Goal: Task Accomplishment & Management: Use online tool/utility

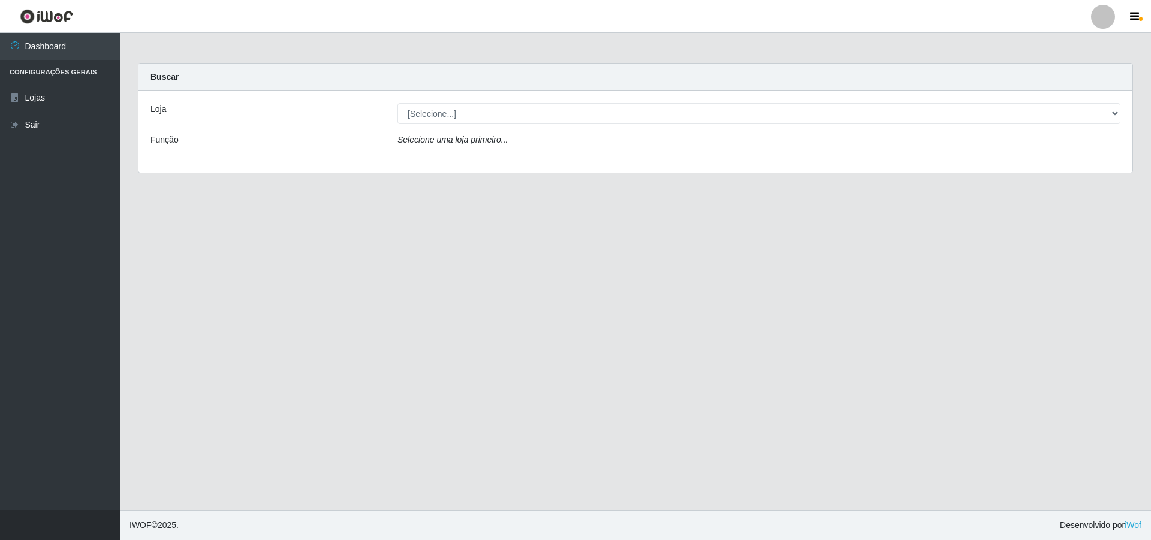
click at [1121, 113] on div "[Selecione...] Atacado Vem - [STREET_ADDRESS]" at bounding box center [758, 113] width 741 height 21
click at [1121, 112] on div "[Selecione...] Atacado Vem - [STREET_ADDRESS]" at bounding box center [758, 113] width 741 height 21
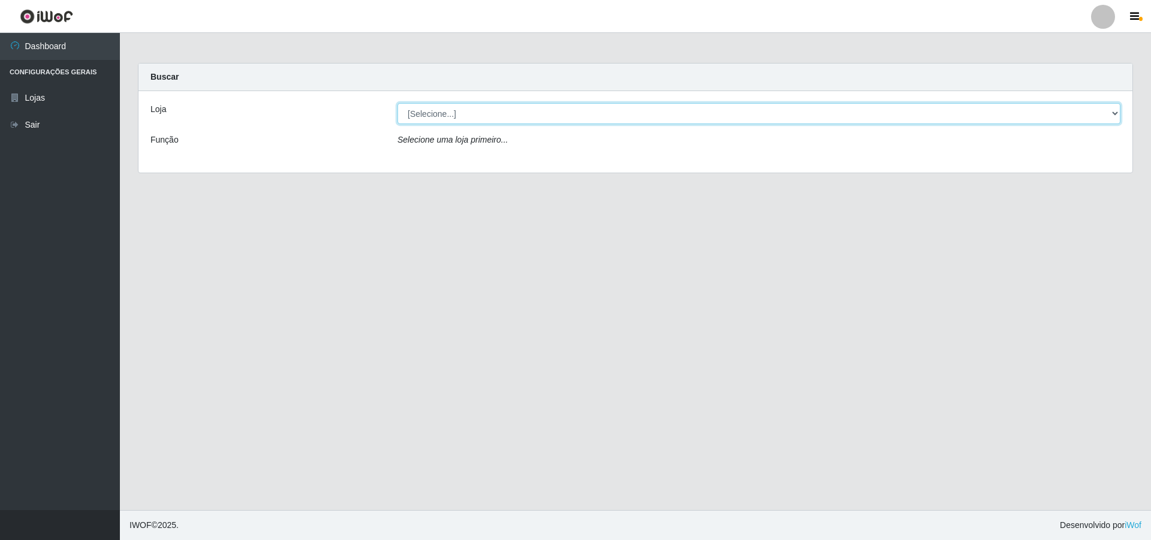
click at [1116, 113] on select "[Selecione...] Atacado Vem - [STREET_ADDRESS]" at bounding box center [758, 113] width 723 height 21
select select "449"
click at [397, 103] on select "[Selecione...] Atacado Vem - [STREET_ADDRESS]" at bounding box center [758, 113] width 723 height 21
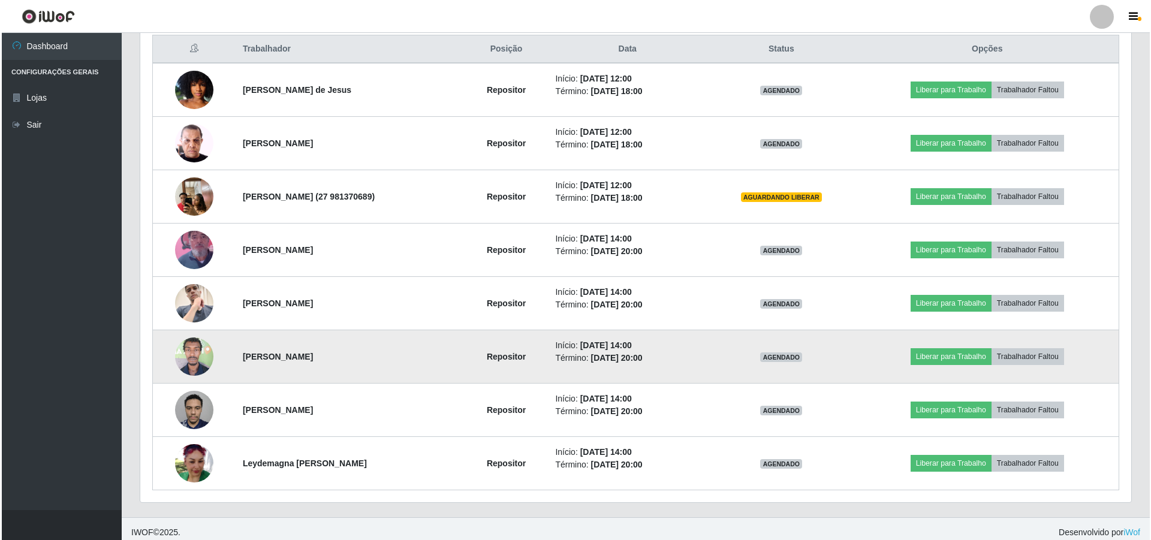
scroll to position [469, 0]
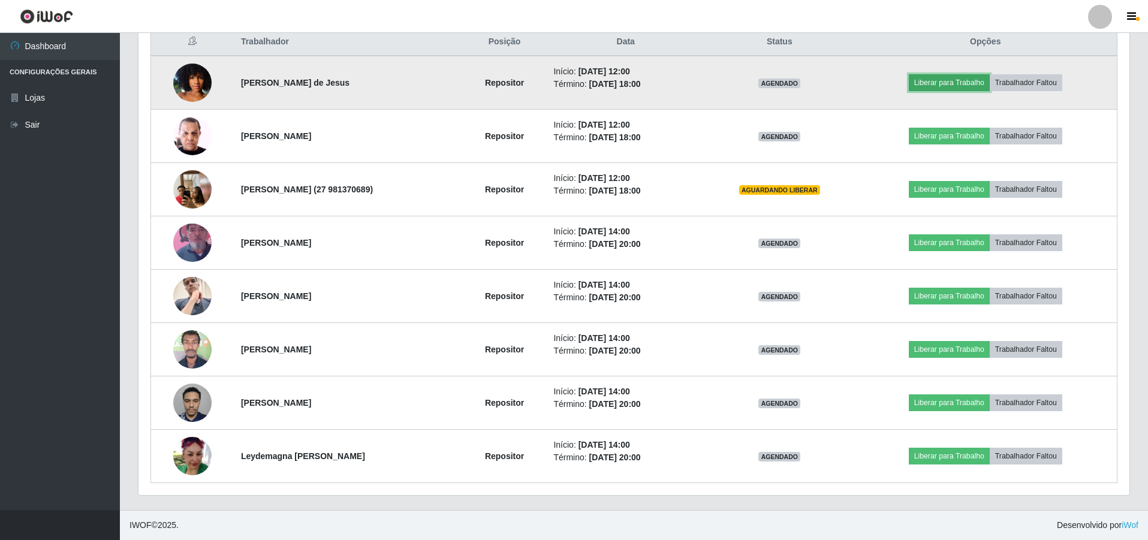
click at [950, 83] on button "Liberar para Trabalho" at bounding box center [949, 82] width 81 height 17
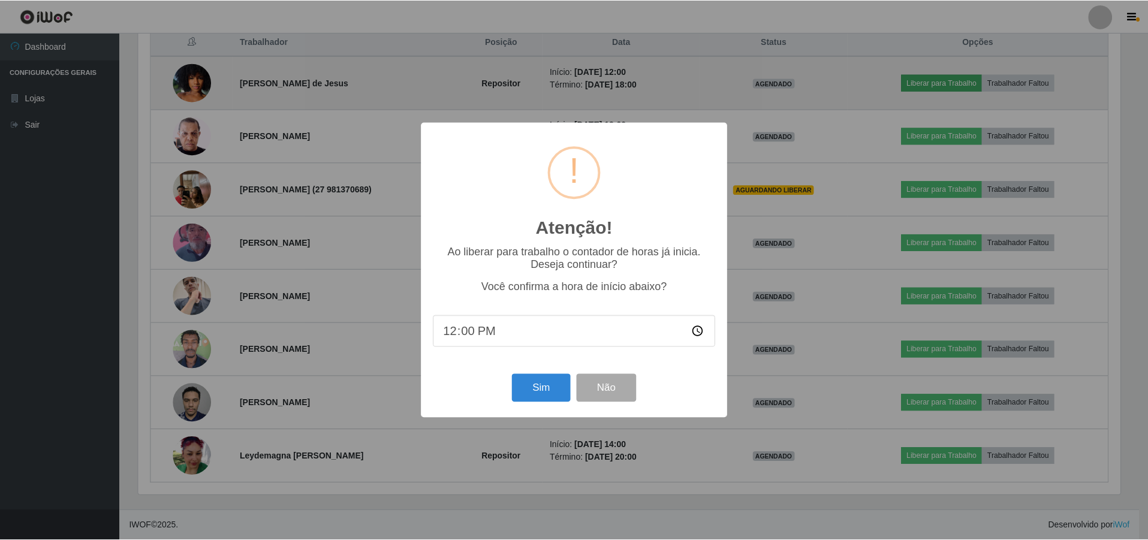
scroll to position [249, 985]
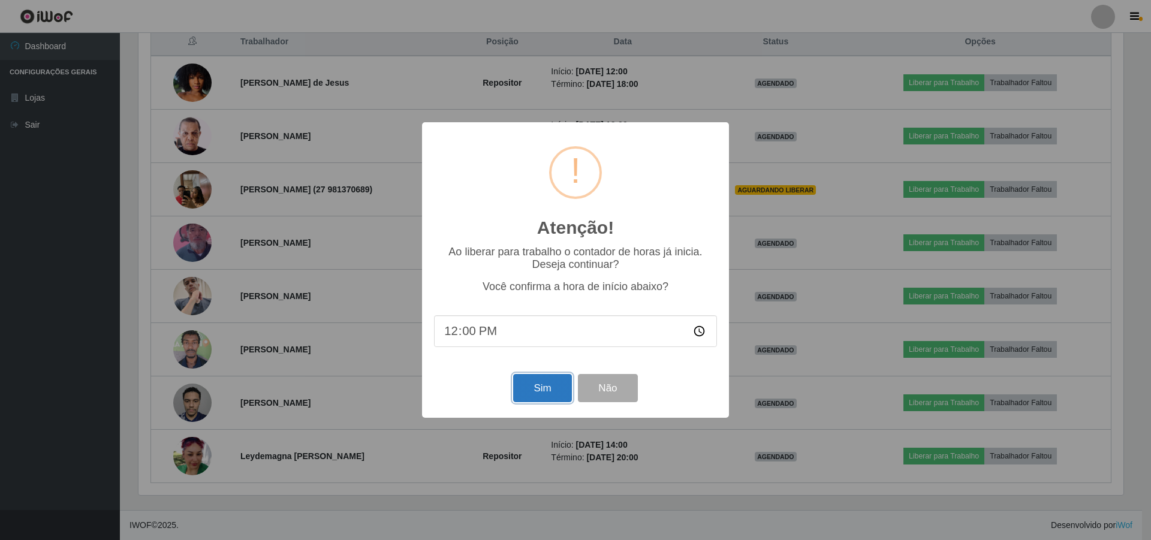
click at [552, 392] on button "Sim" at bounding box center [542, 388] width 58 height 28
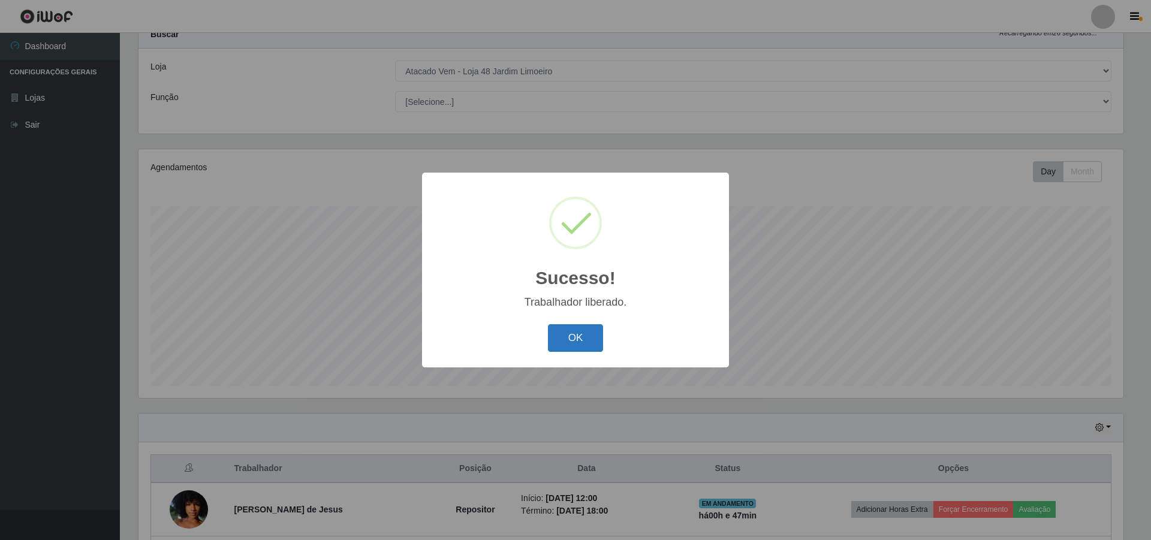
click at [581, 335] on button "OK" at bounding box center [576, 338] width 56 height 28
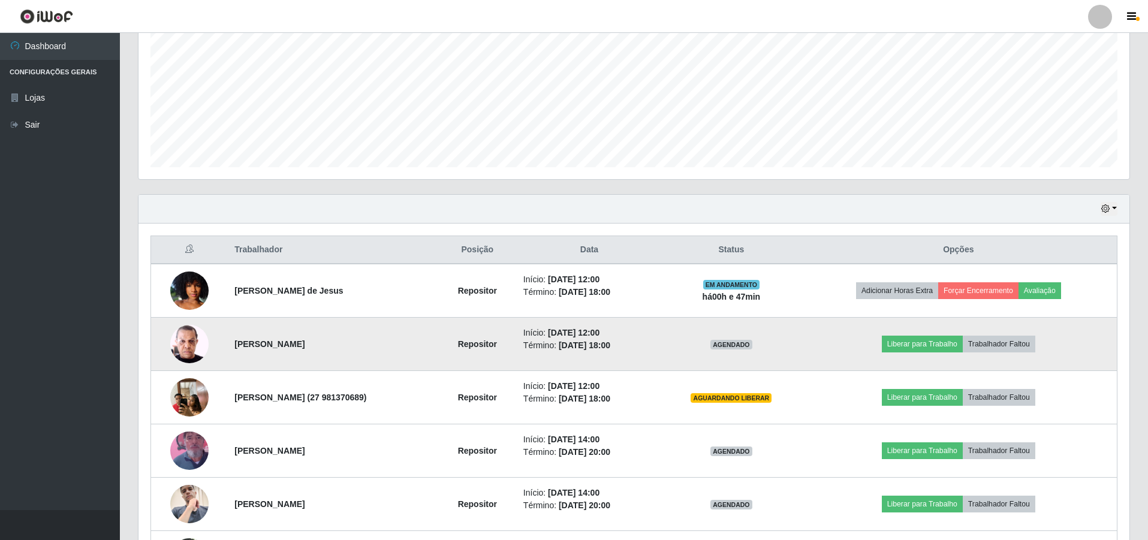
scroll to position [282, 0]
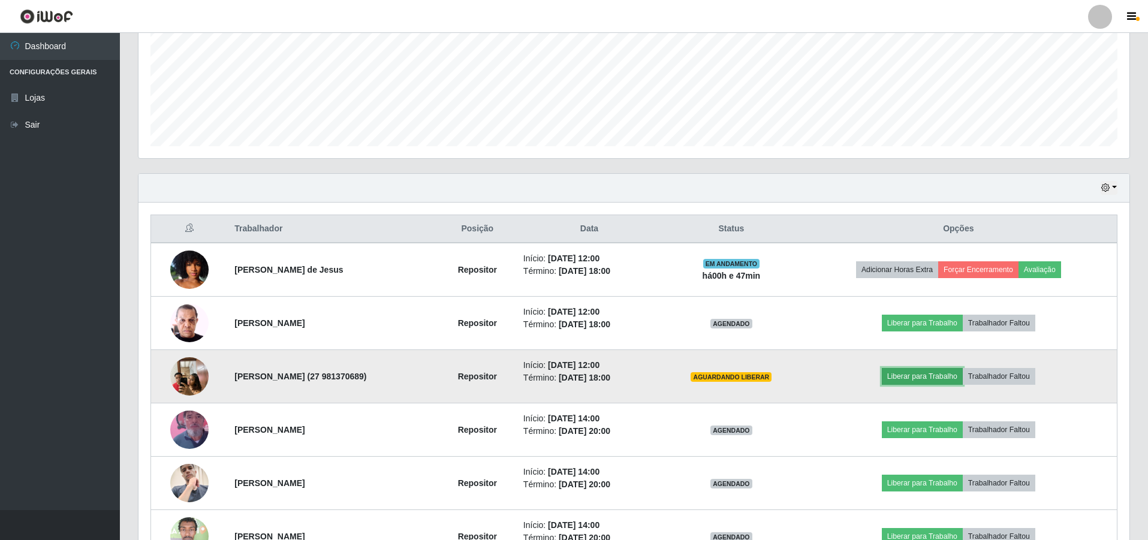
click at [940, 378] on button "Liberar para Trabalho" at bounding box center [922, 376] width 81 height 17
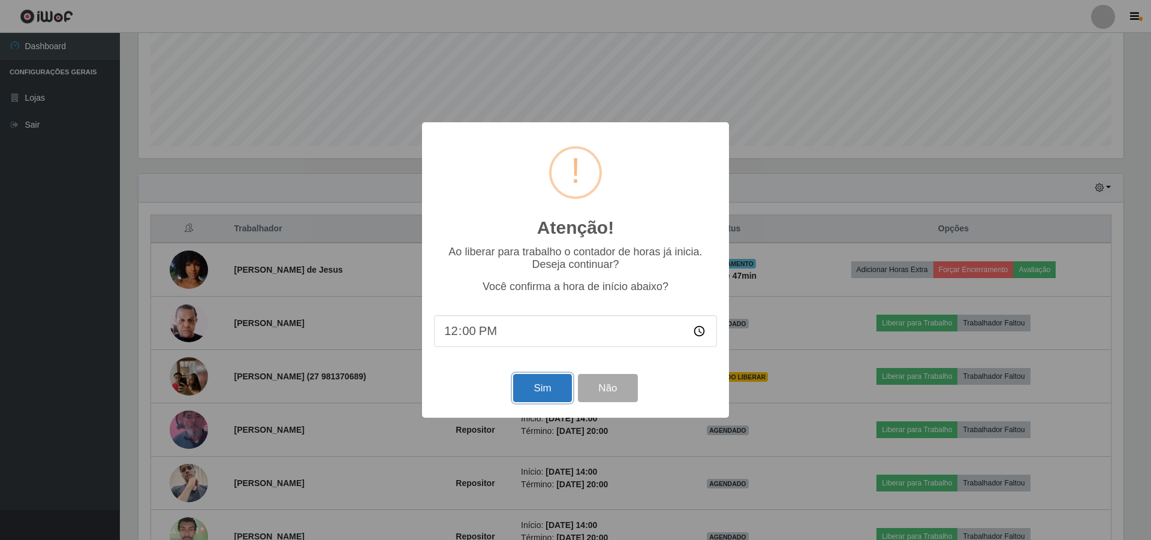
click at [556, 394] on button "Sim" at bounding box center [542, 388] width 58 height 28
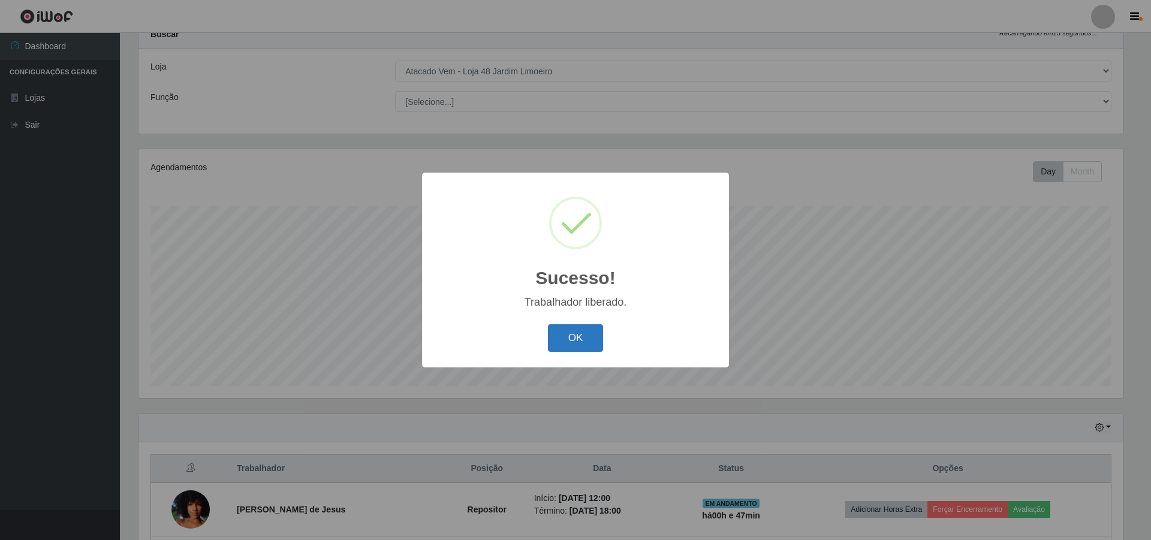
click at [574, 346] on button "OK" at bounding box center [576, 338] width 56 height 28
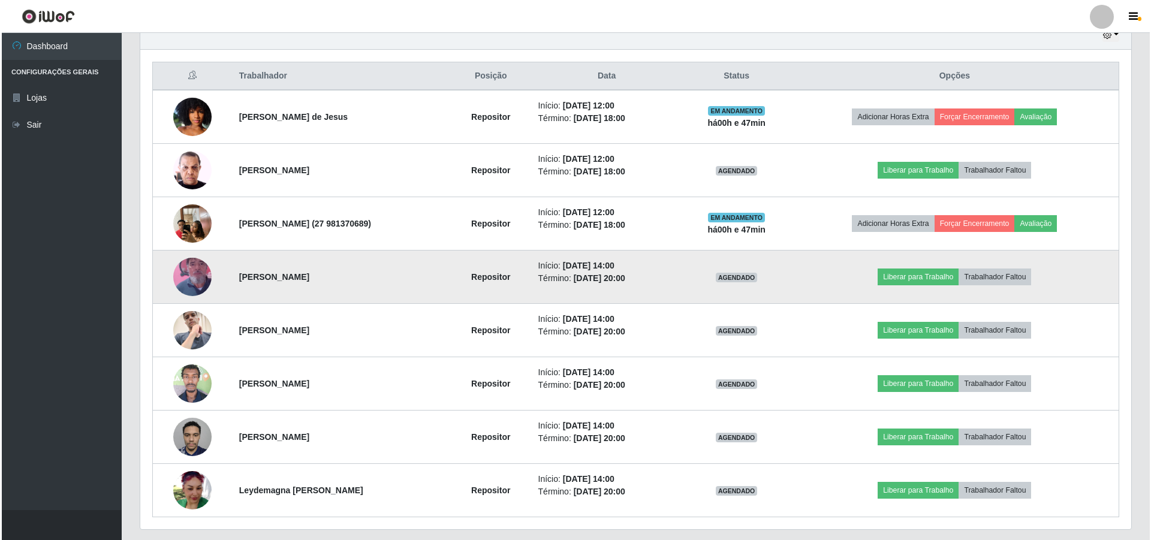
scroll to position [462, 0]
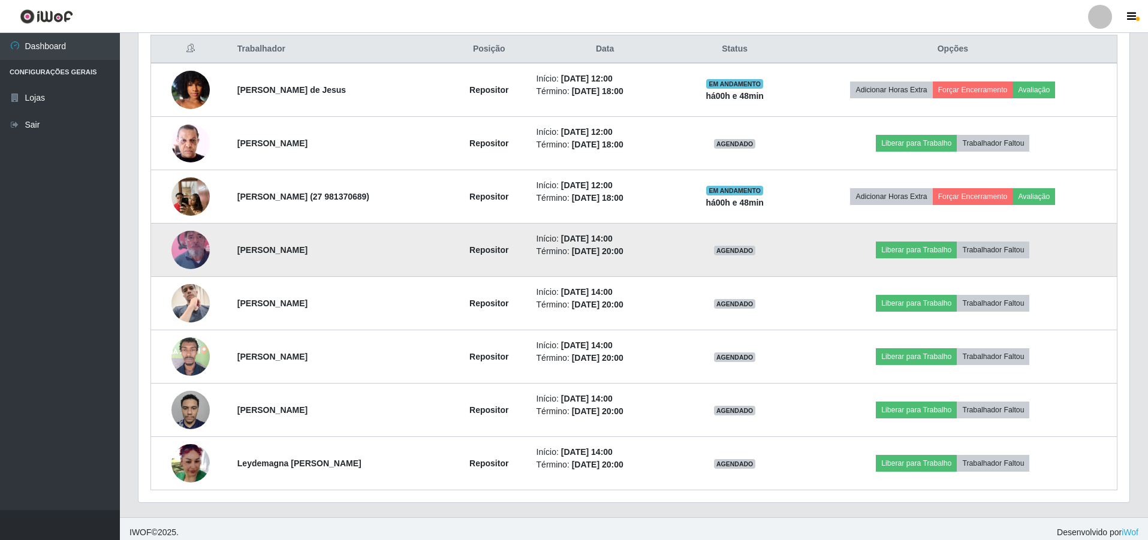
click at [191, 241] on img at bounding box center [190, 250] width 38 height 68
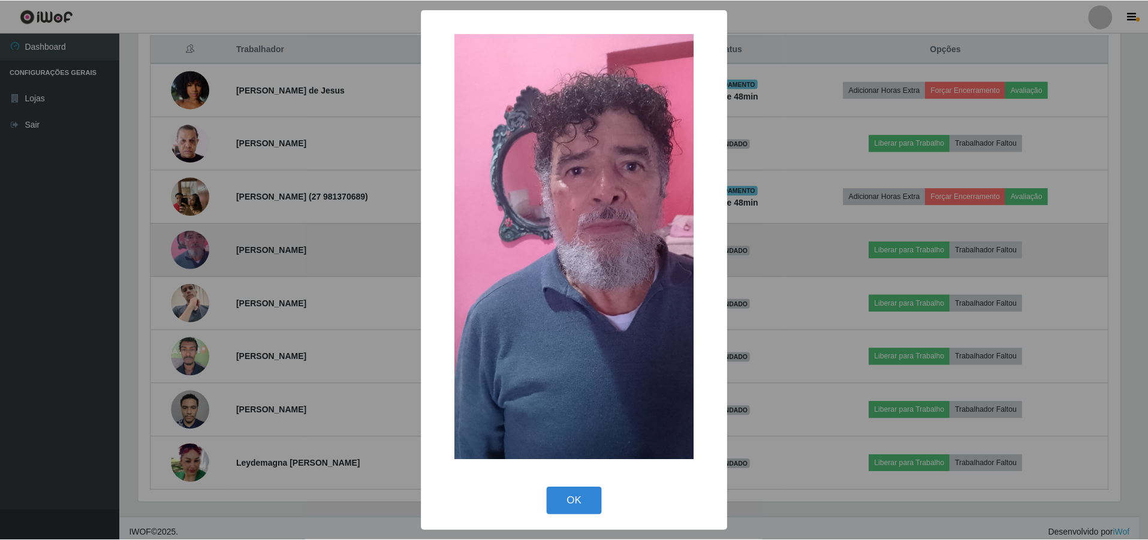
scroll to position [249, 985]
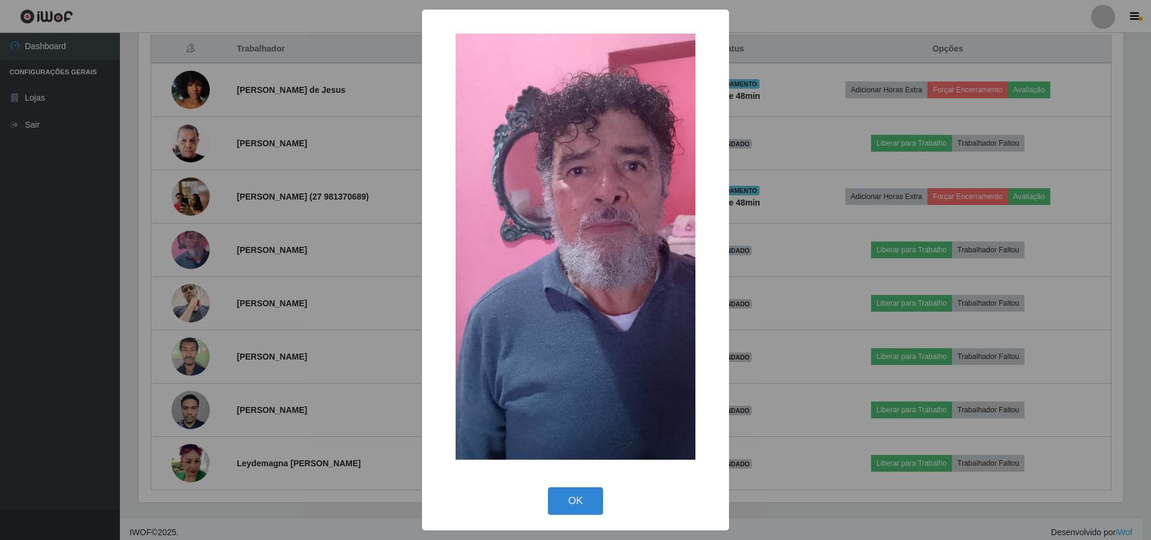
click at [171, 300] on div "× OK Cancel" at bounding box center [575, 270] width 1151 height 540
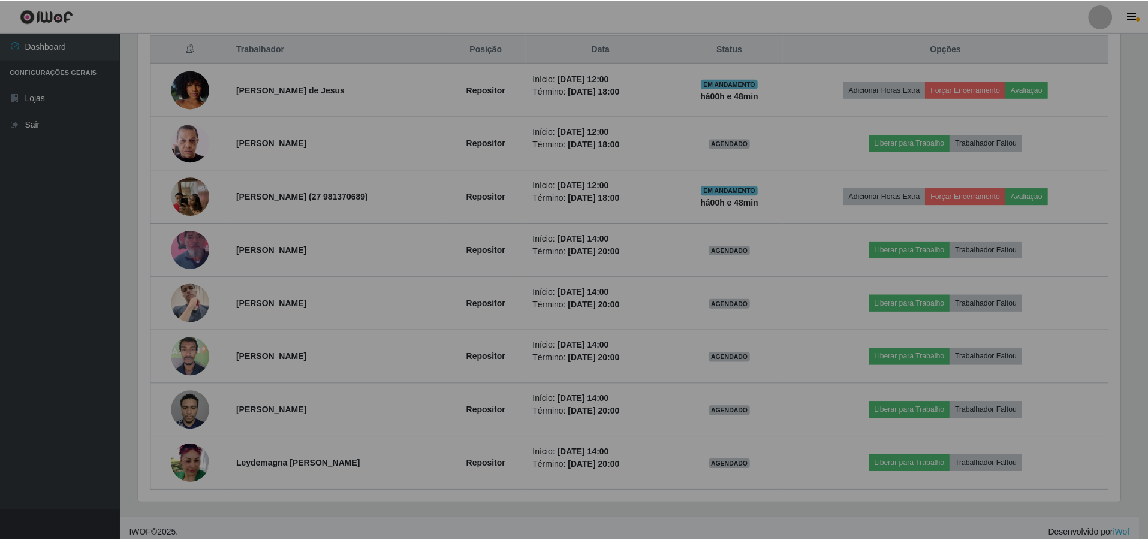
scroll to position [249, 991]
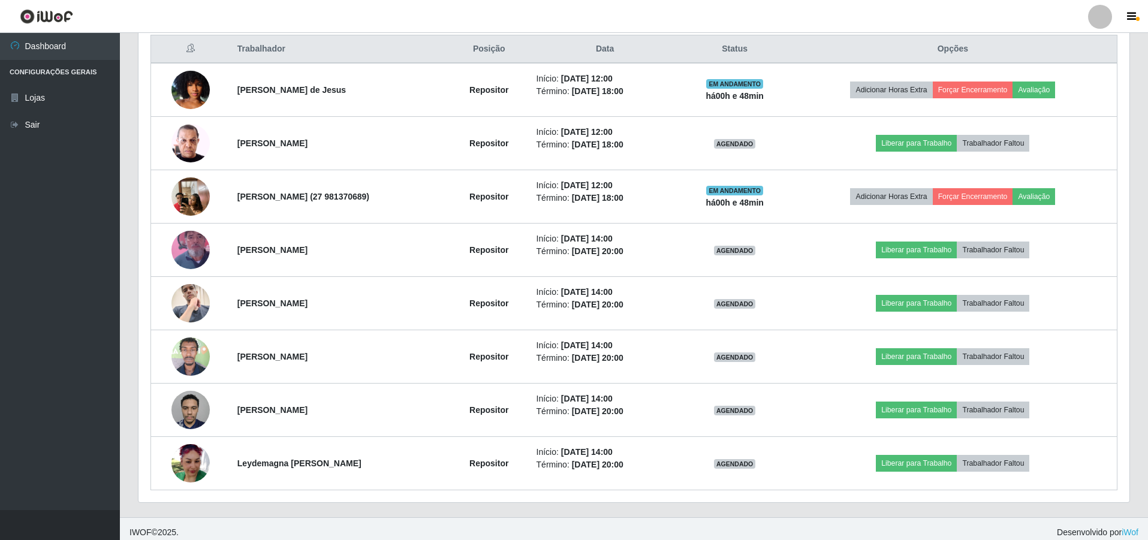
click at [171, 300] on img at bounding box center [190, 304] width 38 height 52
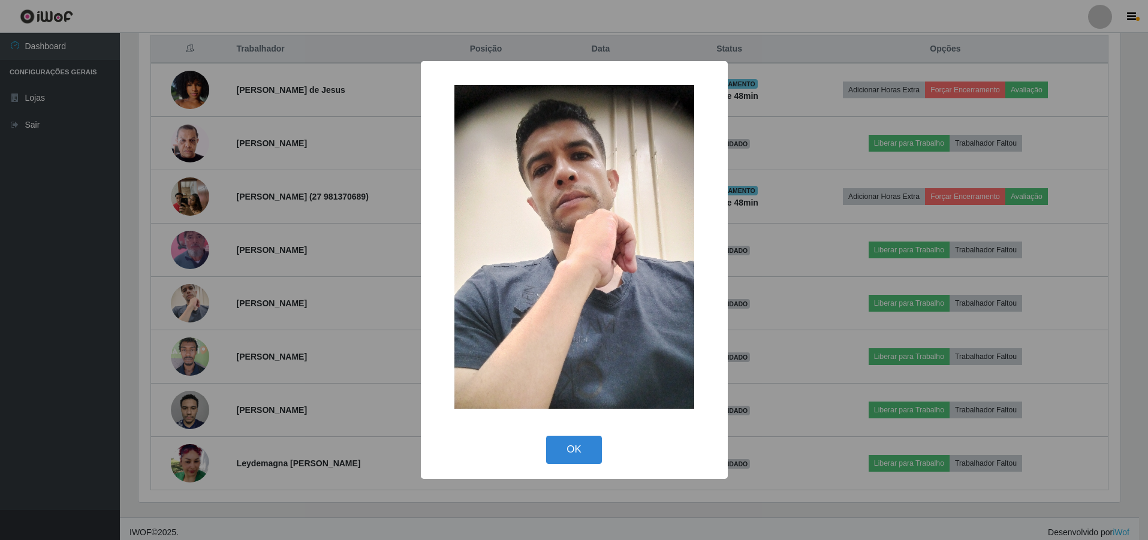
scroll to position [249, 985]
click at [192, 347] on div "× OK Cancel" at bounding box center [575, 270] width 1151 height 540
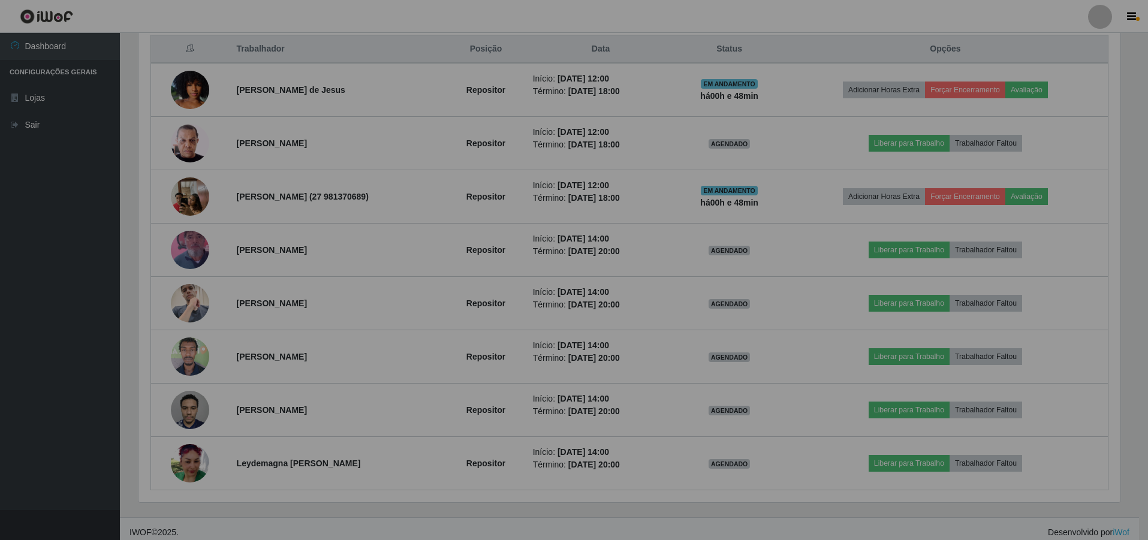
scroll to position [0, 0]
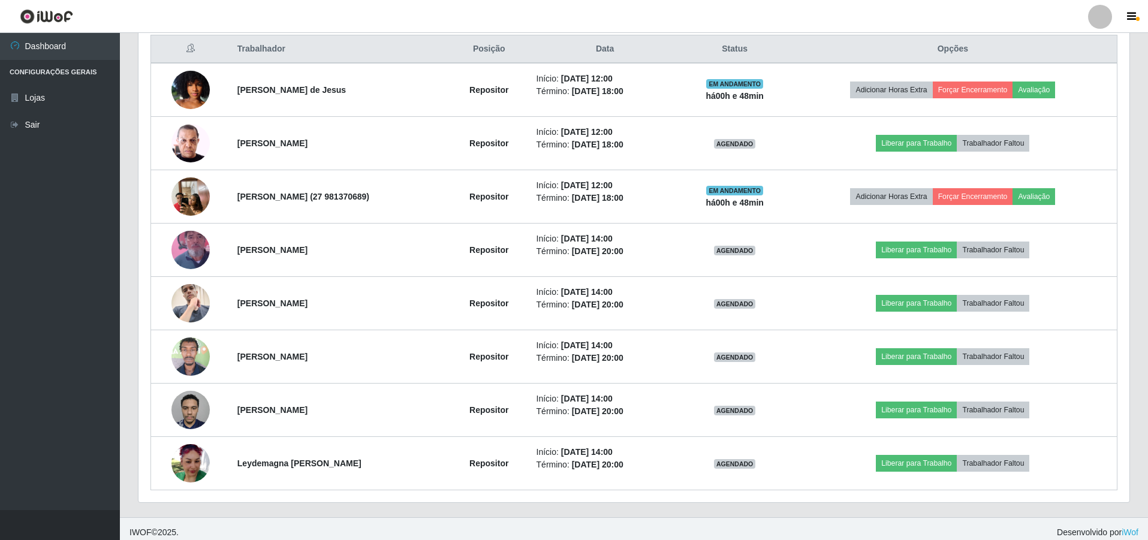
click at [192, 347] on img at bounding box center [190, 356] width 38 height 51
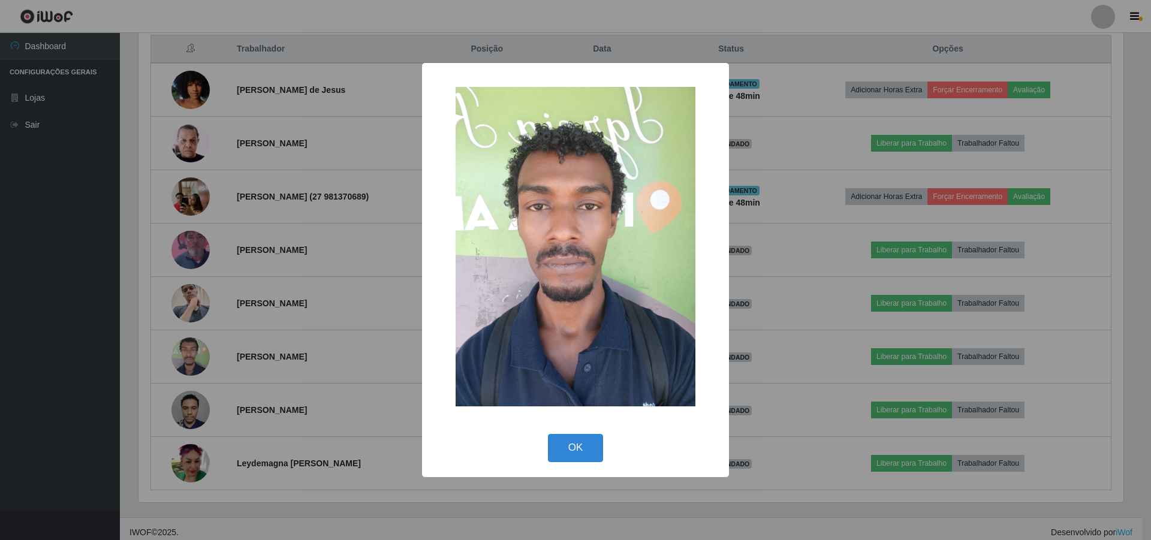
click at [182, 414] on div "× OK Cancel" at bounding box center [575, 270] width 1151 height 540
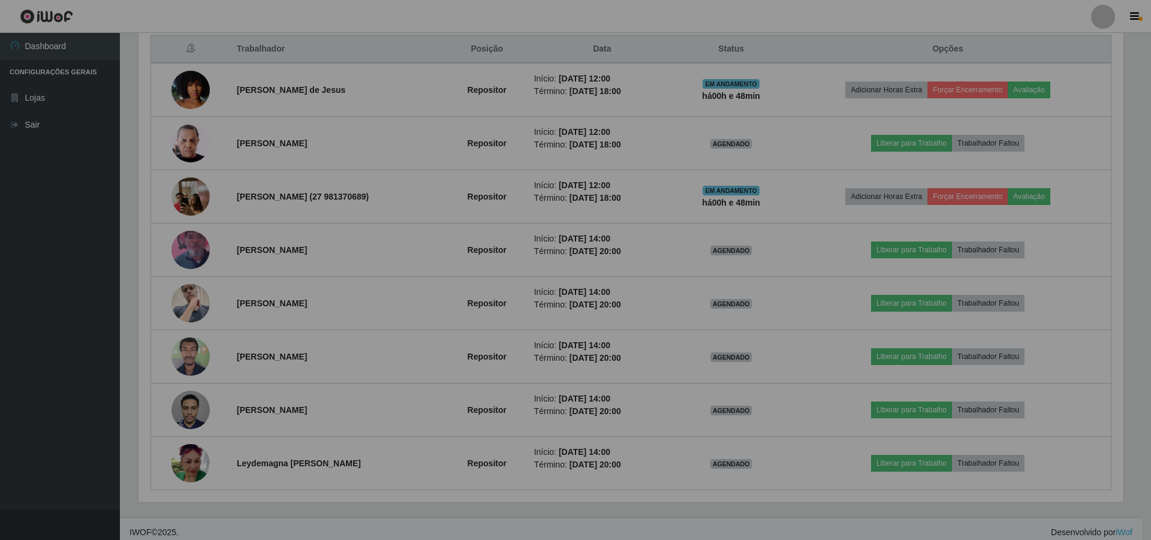
scroll to position [249, 991]
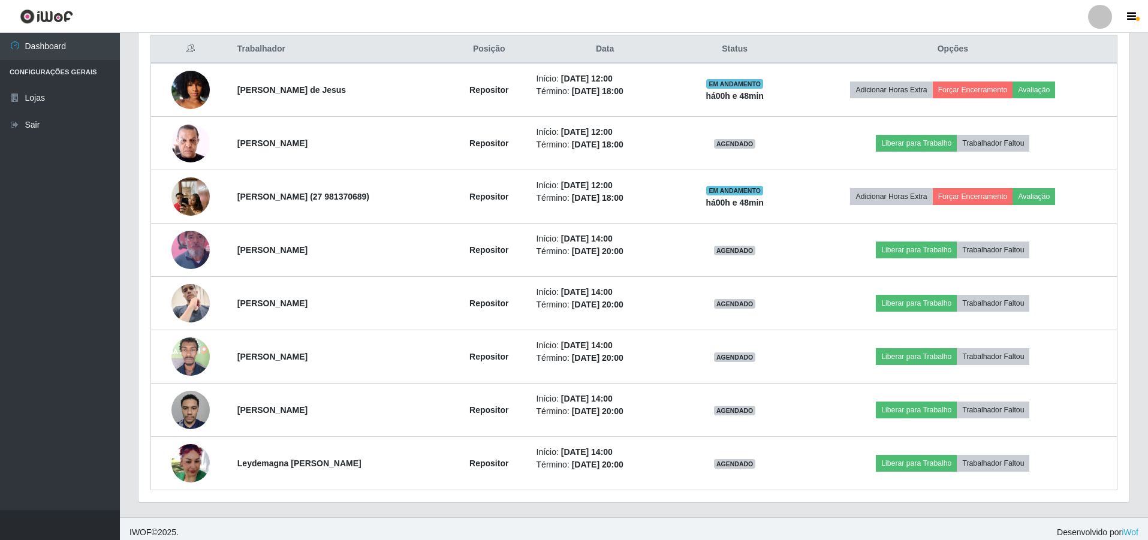
click at [182, 414] on img at bounding box center [190, 409] width 38 height 51
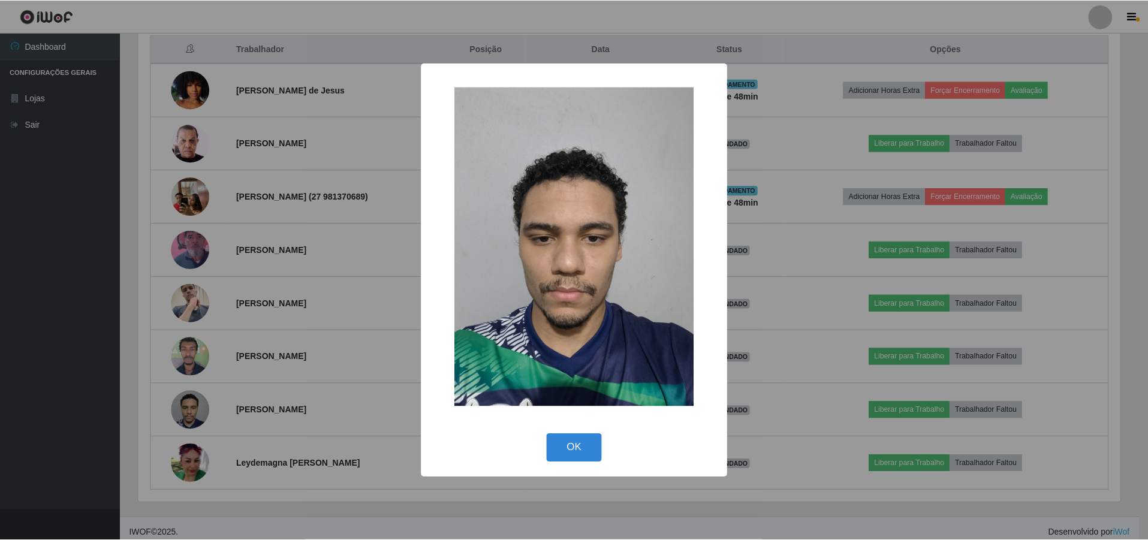
scroll to position [249, 985]
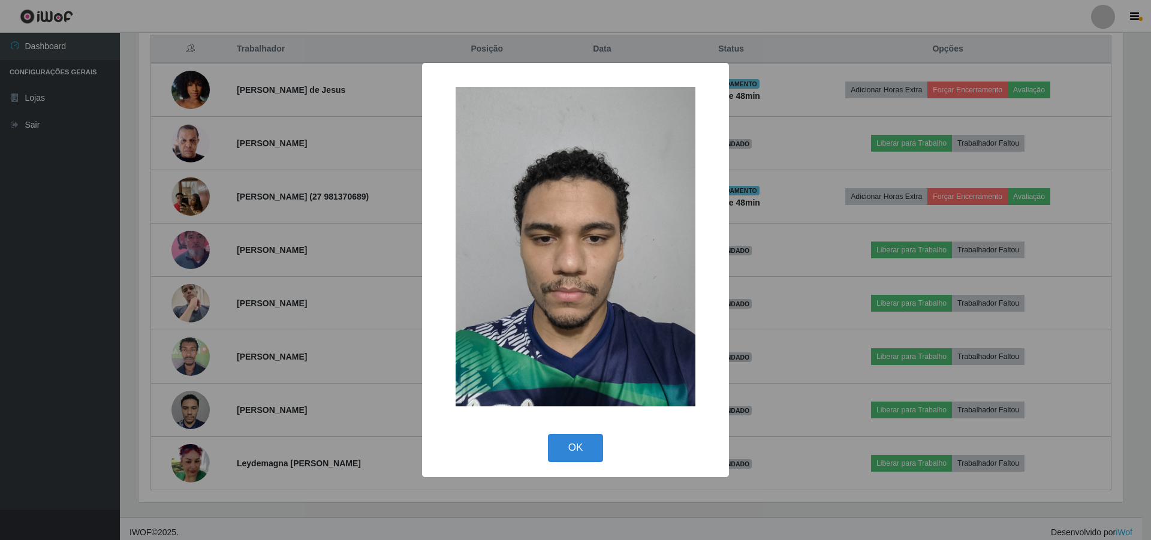
click at [182, 470] on div "× OK Cancel" at bounding box center [575, 270] width 1151 height 540
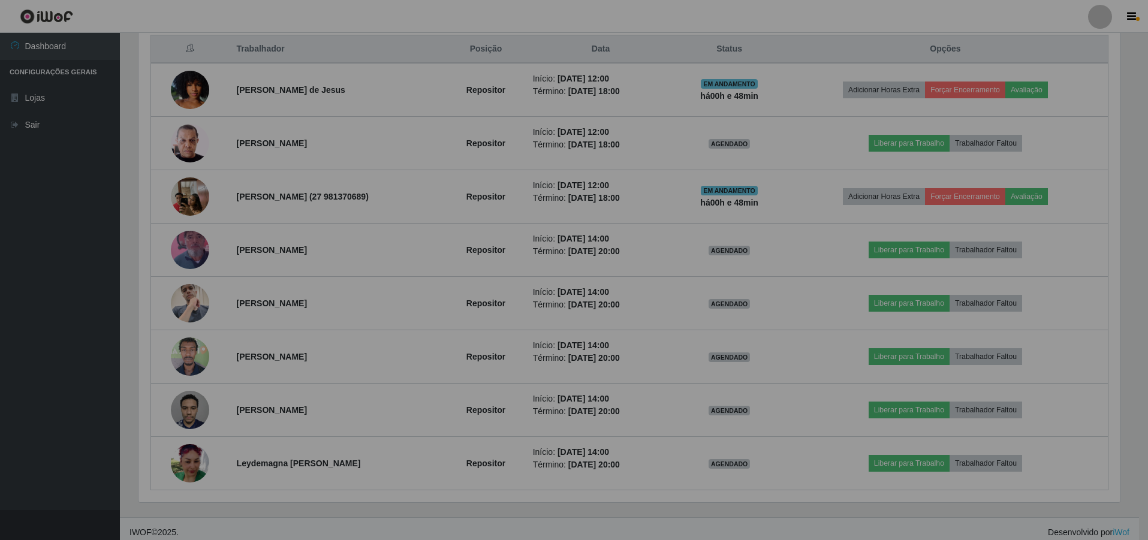
scroll to position [249, 991]
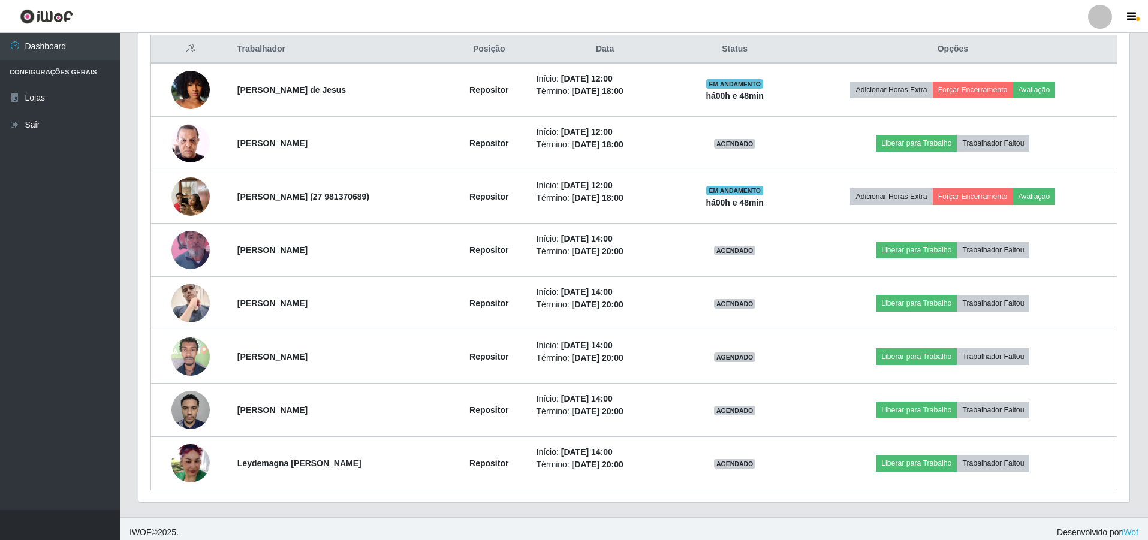
click at [182, 470] on img at bounding box center [190, 463] width 38 height 38
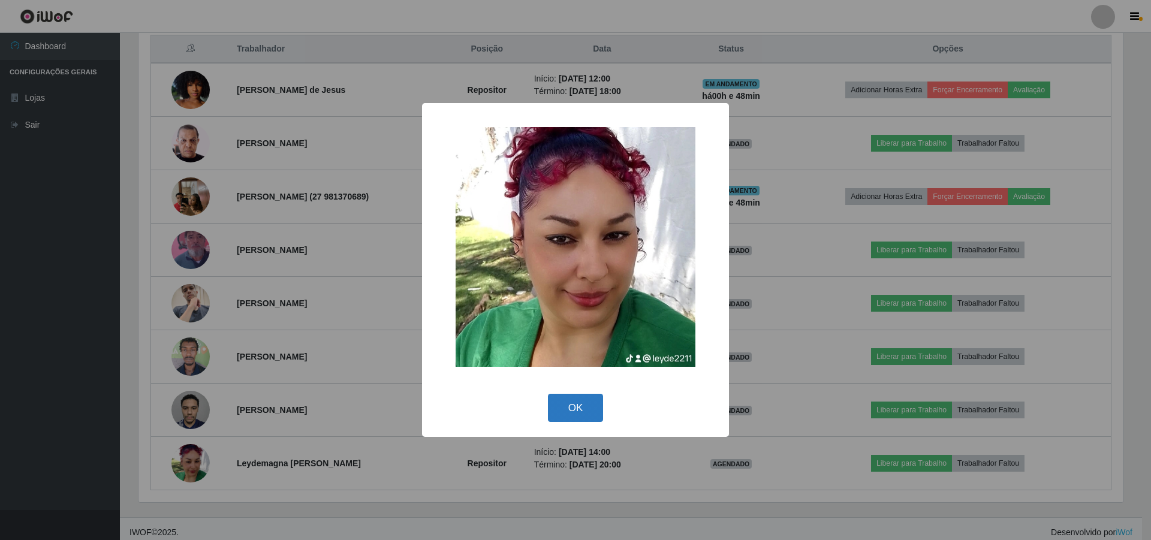
click at [563, 403] on button "OK" at bounding box center [576, 408] width 56 height 28
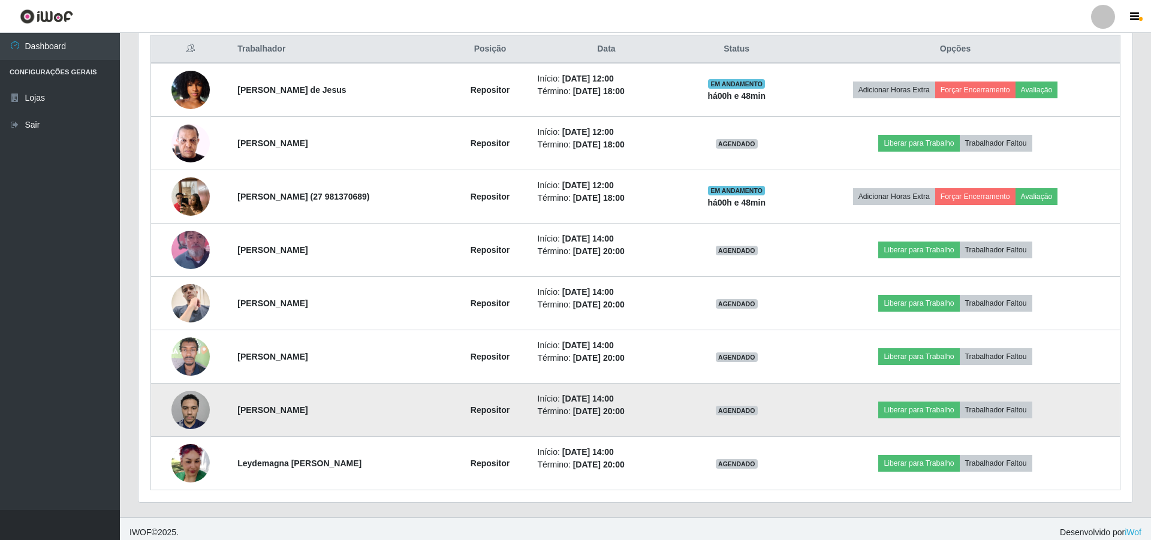
scroll to position [249, 991]
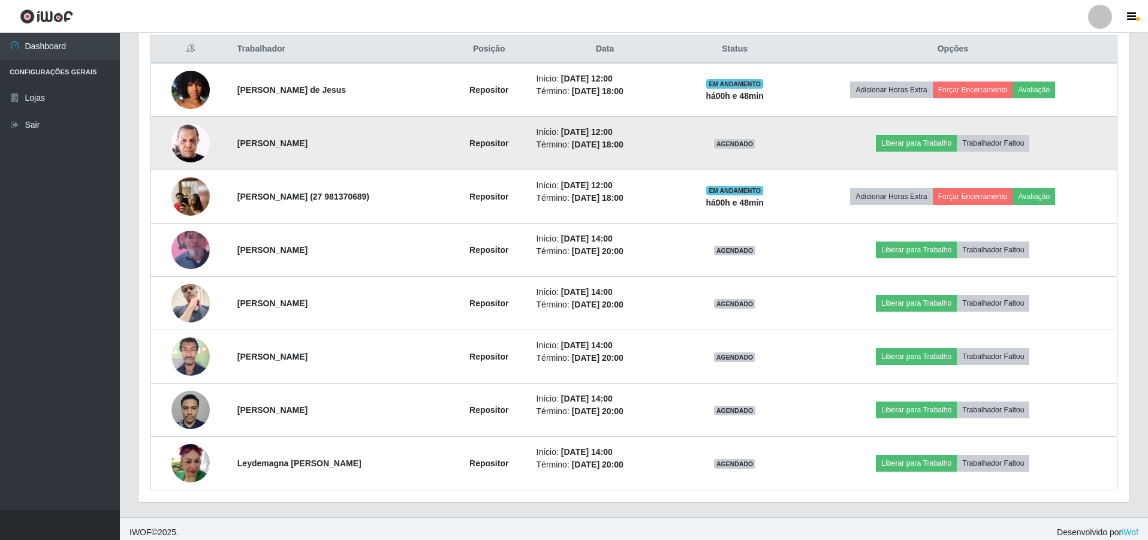
click at [200, 147] on img at bounding box center [190, 142] width 38 height 51
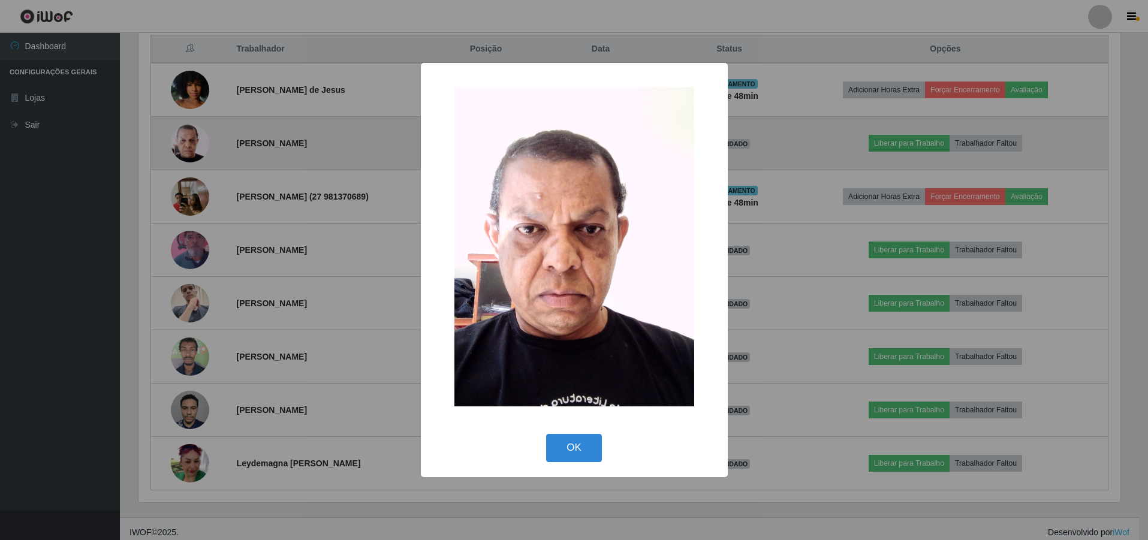
scroll to position [249, 985]
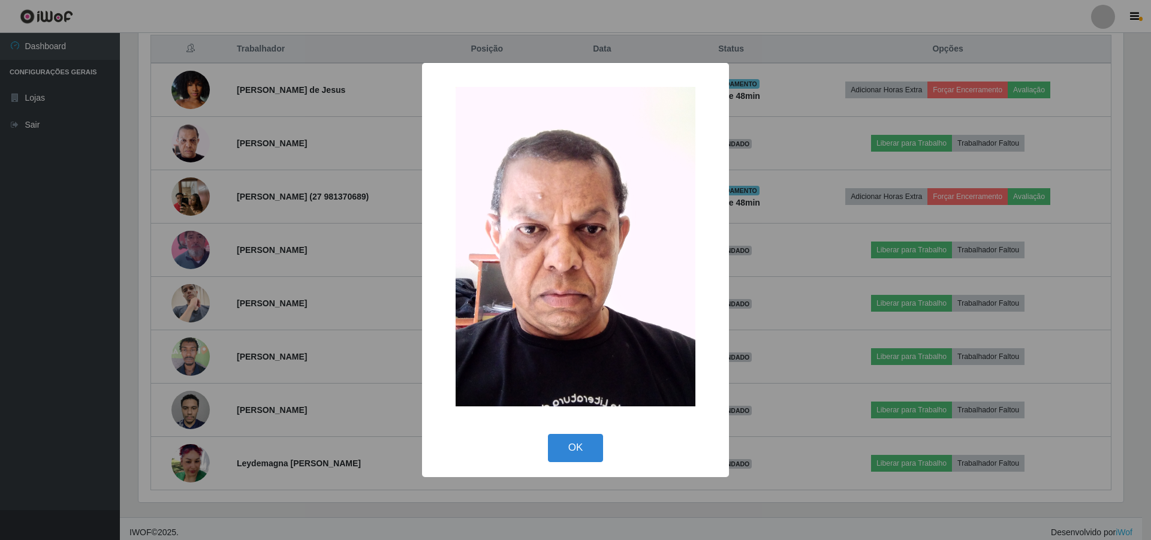
click at [177, 92] on div "× OK Cancel" at bounding box center [575, 270] width 1151 height 540
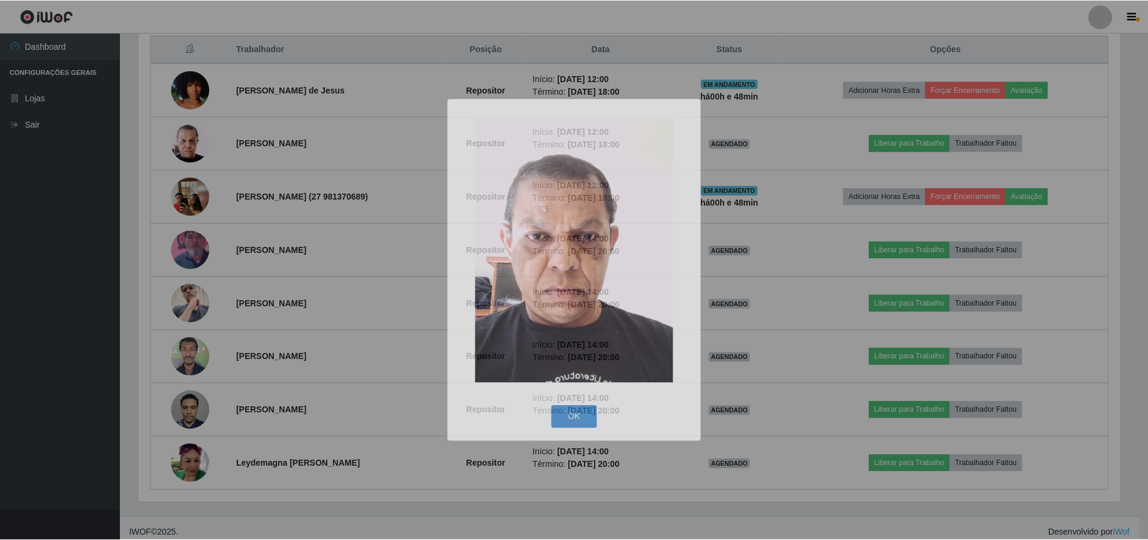
scroll to position [249, 991]
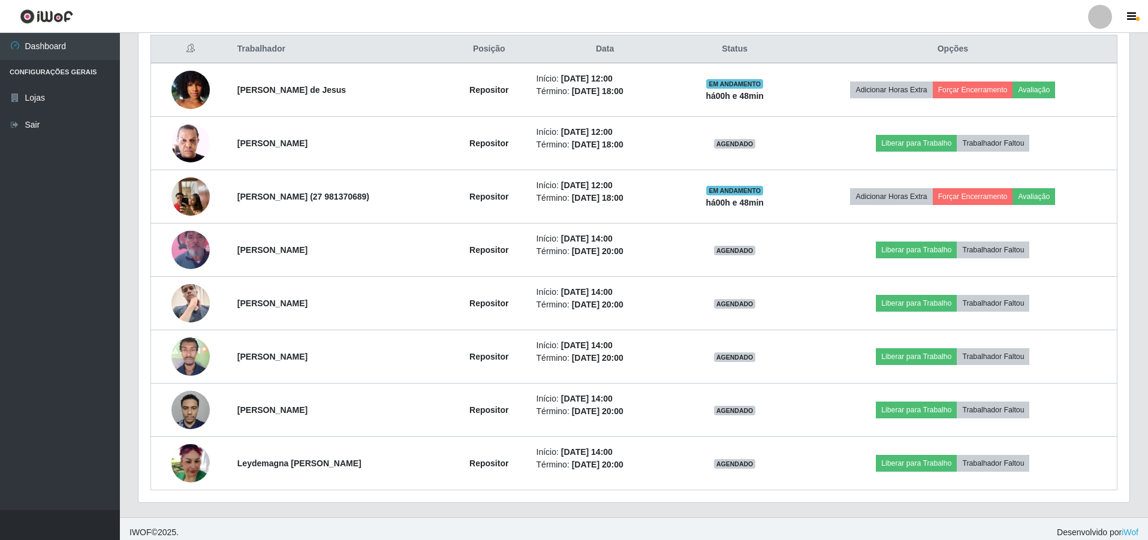
click at [177, 92] on img at bounding box center [190, 90] width 38 height 68
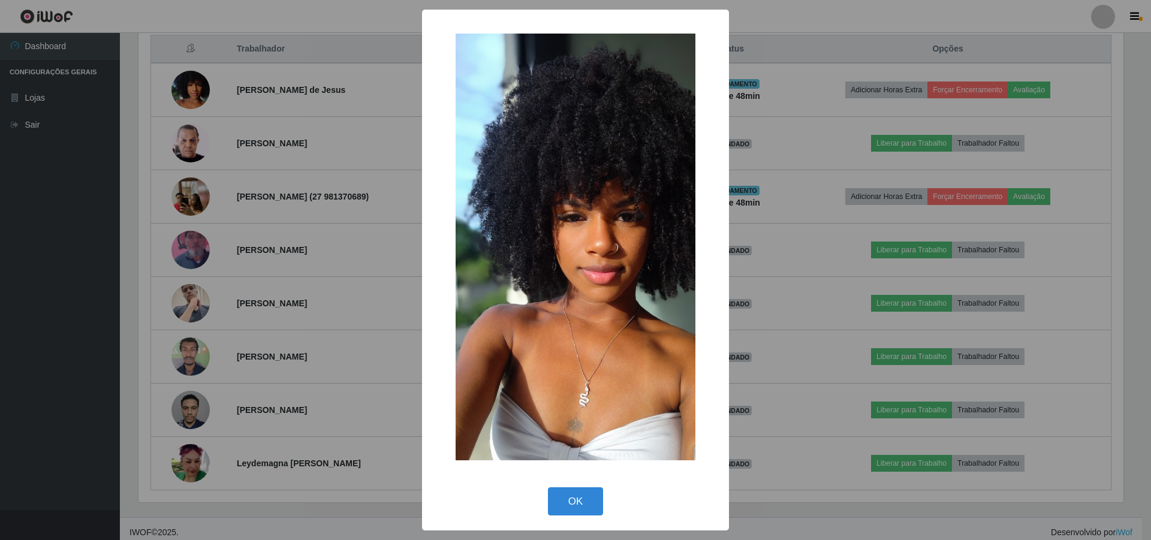
click at [182, 190] on div "× OK Cancel" at bounding box center [575, 270] width 1151 height 540
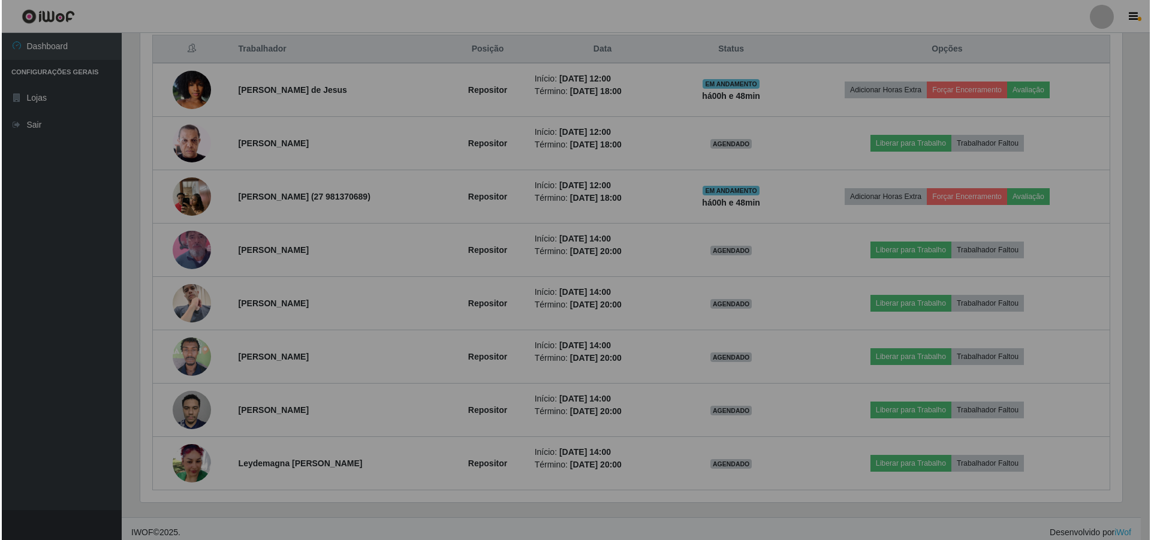
scroll to position [249, 991]
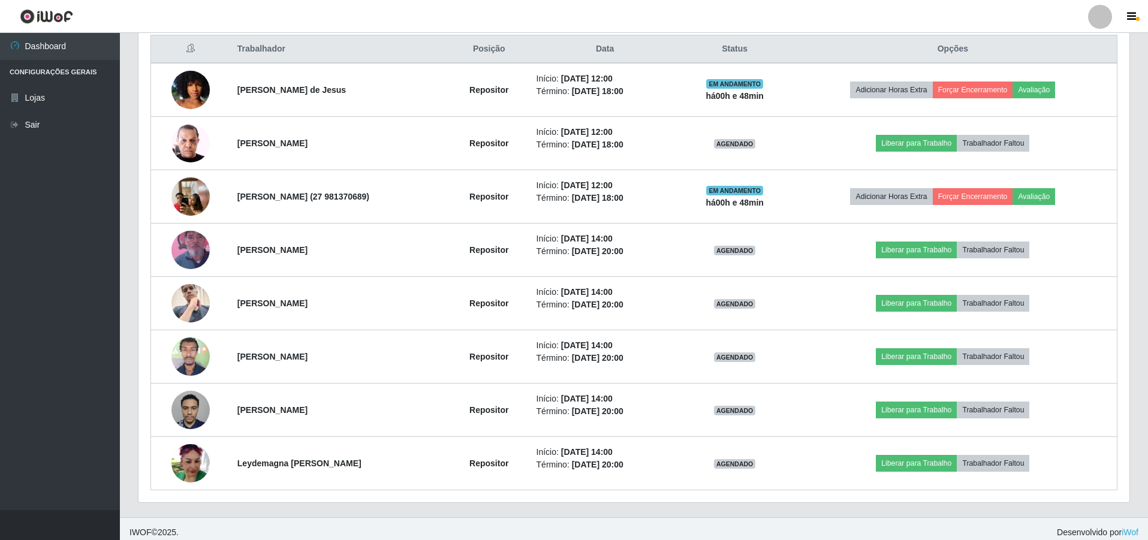
click at [182, 190] on img at bounding box center [190, 196] width 38 height 51
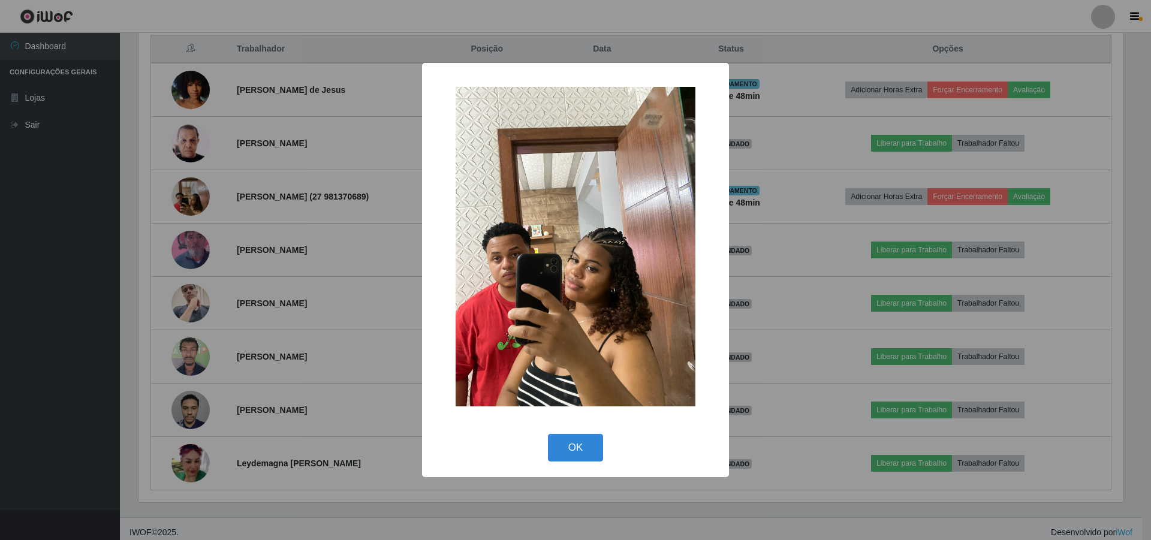
scroll to position [599194, 598458]
click at [575, 451] on button "OK" at bounding box center [576, 448] width 56 height 28
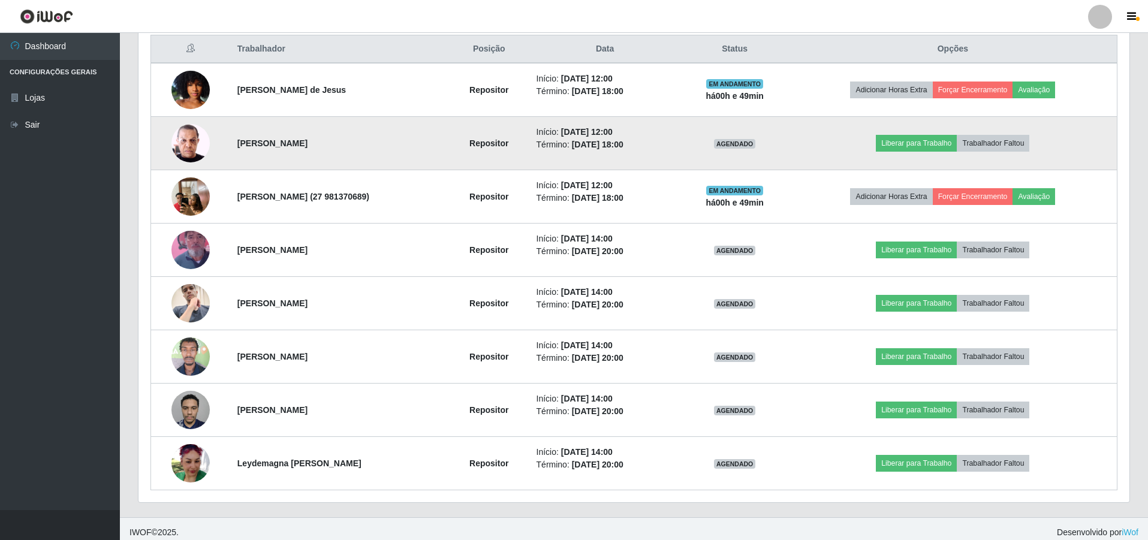
click at [189, 137] on img at bounding box center [190, 142] width 38 height 51
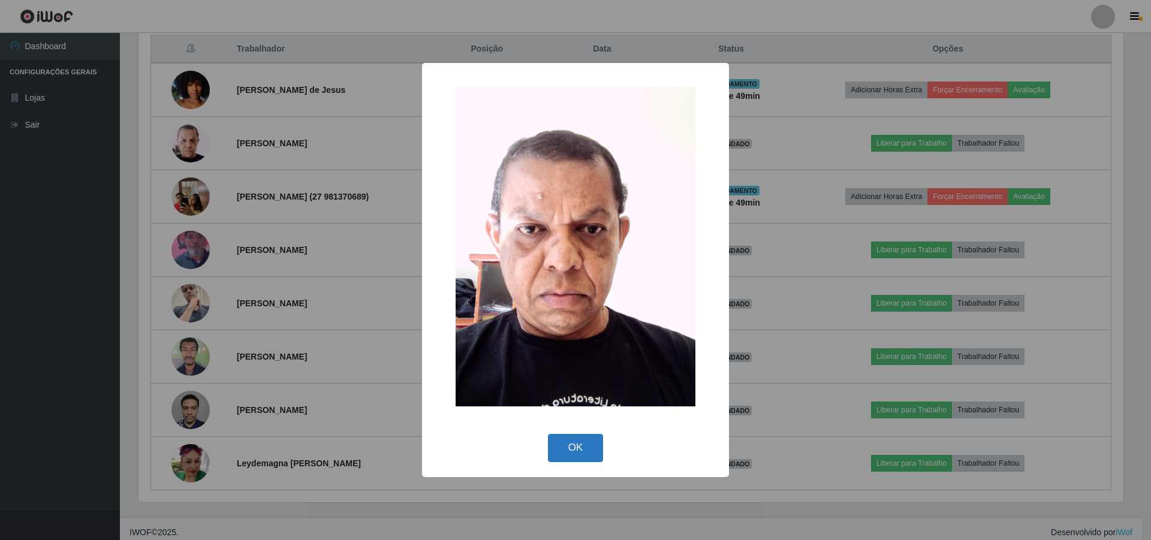
click at [569, 446] on button "OK" at bounding box center [576, 448] width 56 height 28
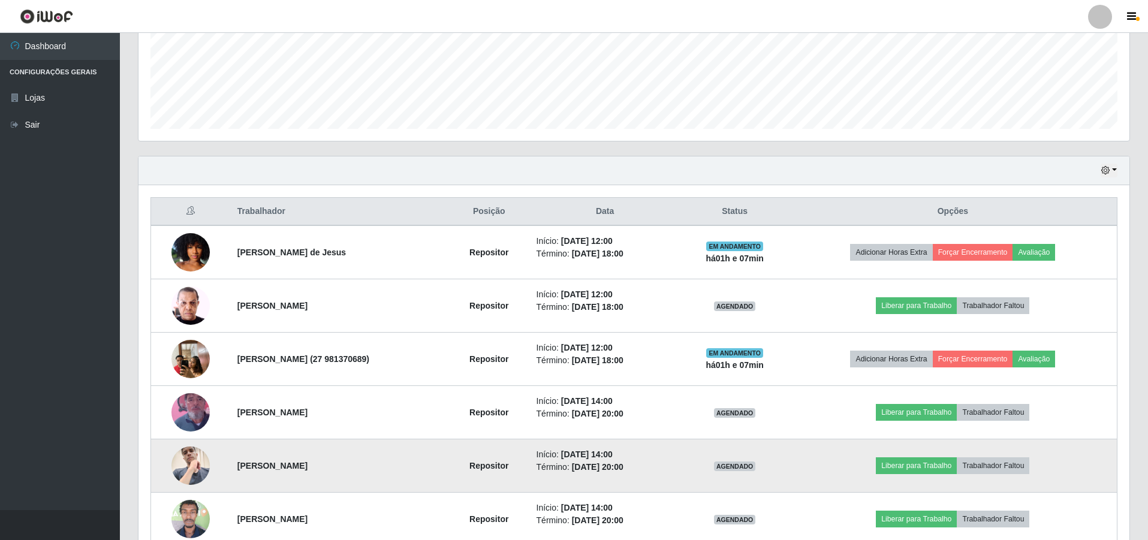
scroll to position [110, 0]
